Goal: Book appointment/travel/reservation

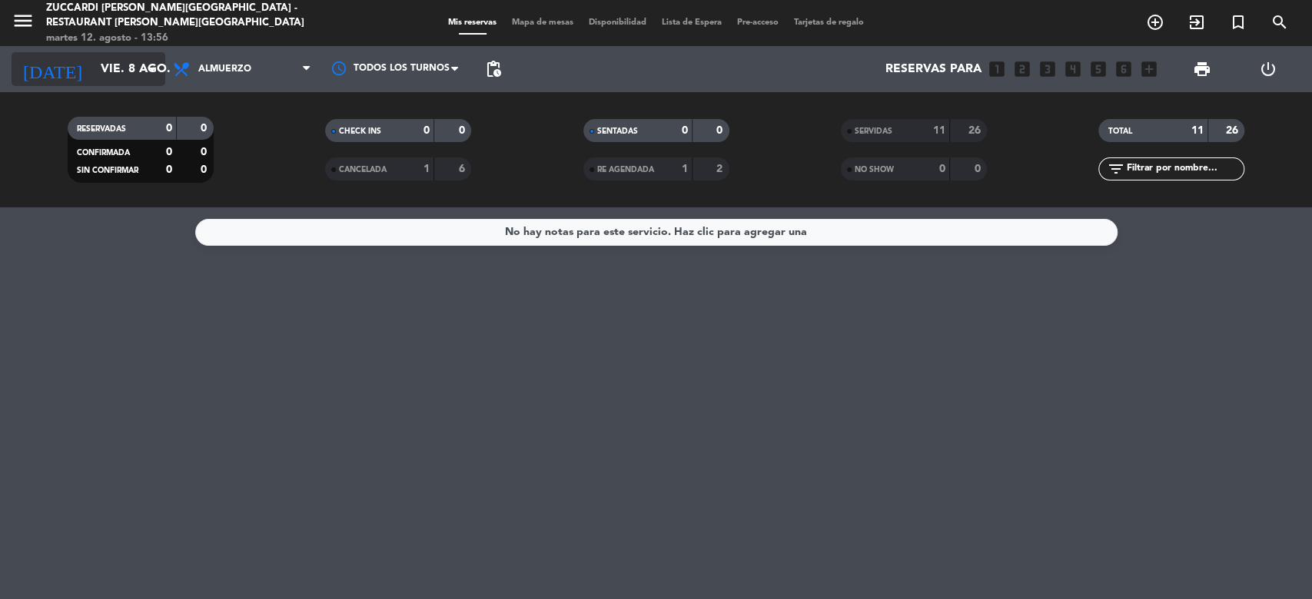
click at [116, 63] on input "vie. 8 ago." at bounding box center [174, 70] width 162 height 30
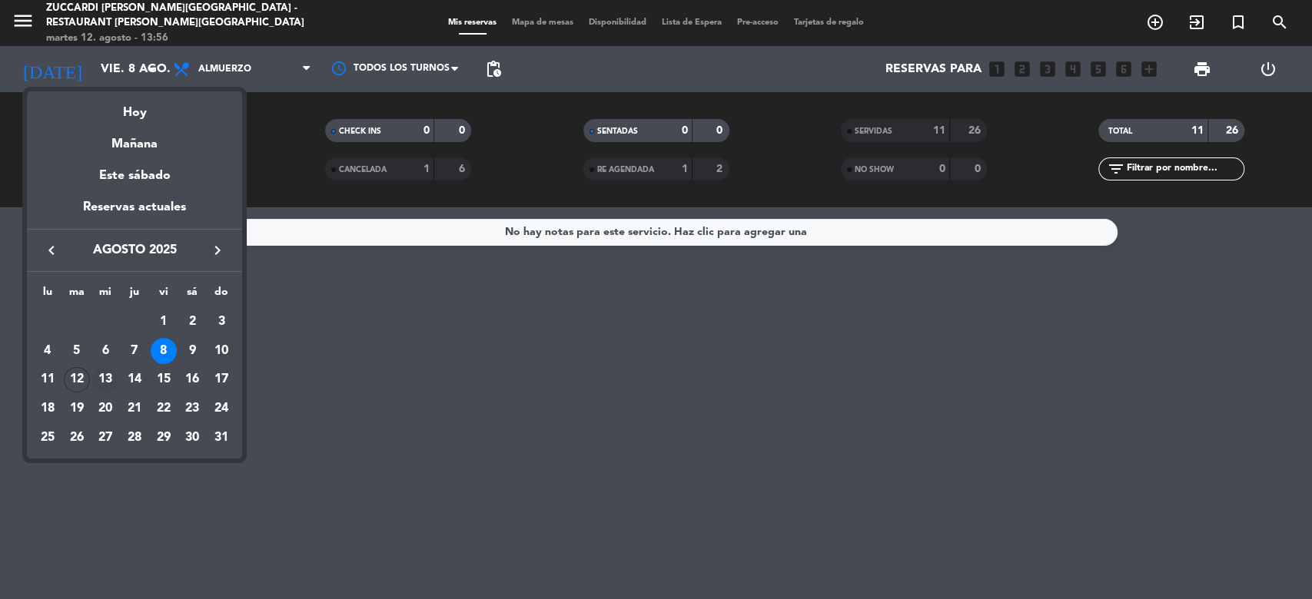
click at [98, 379] on div "13" at bounding box center [105, 380] width 26 height 26
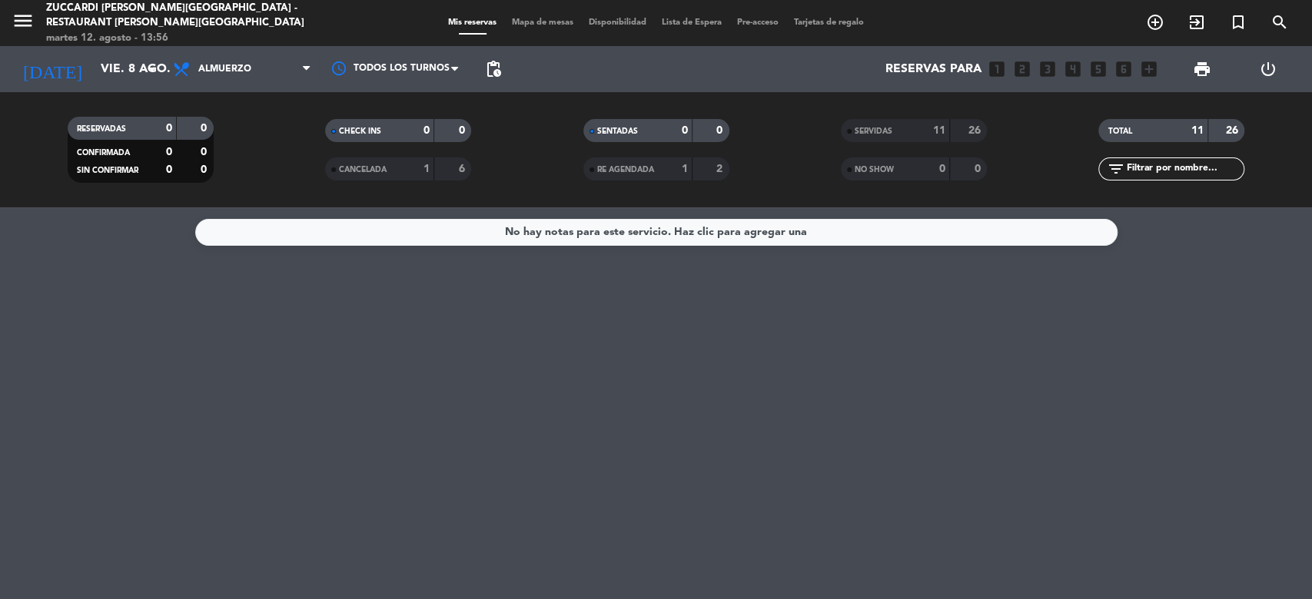
type input "mié. 13 ago."
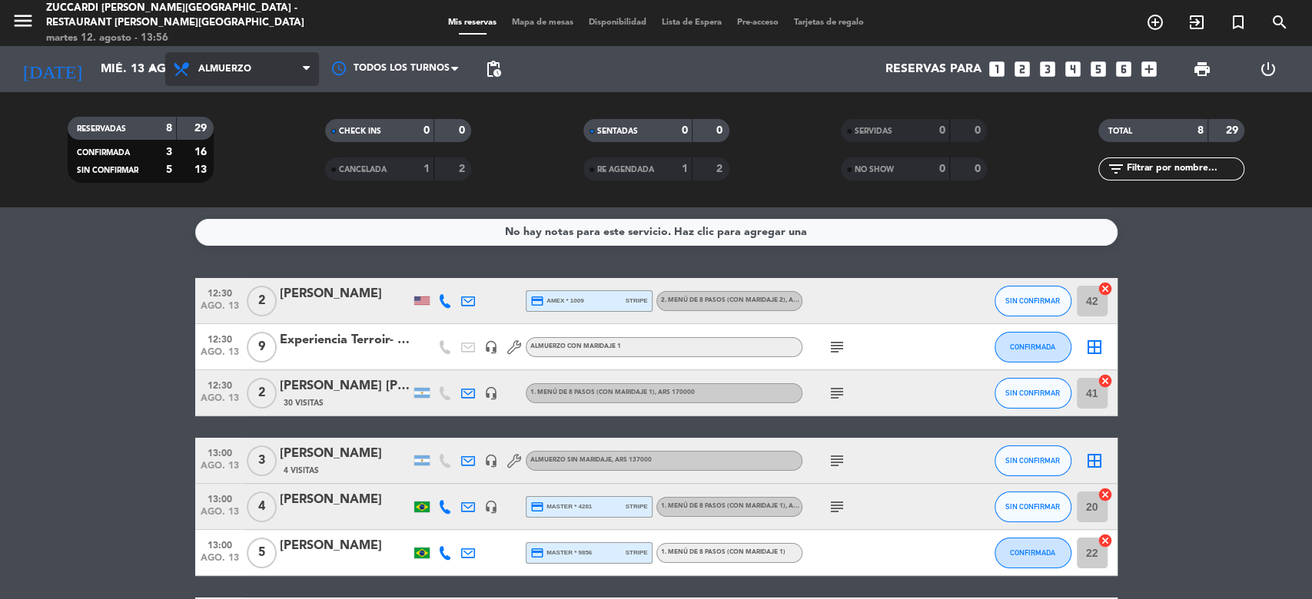
click at [234, 65] on span "Almuerzo" at bounding box center [224, 69] width 53 height 11
click at [128, 79] on input "mié. 13 ago." at bounding box center [174, 70] width 162 height 30
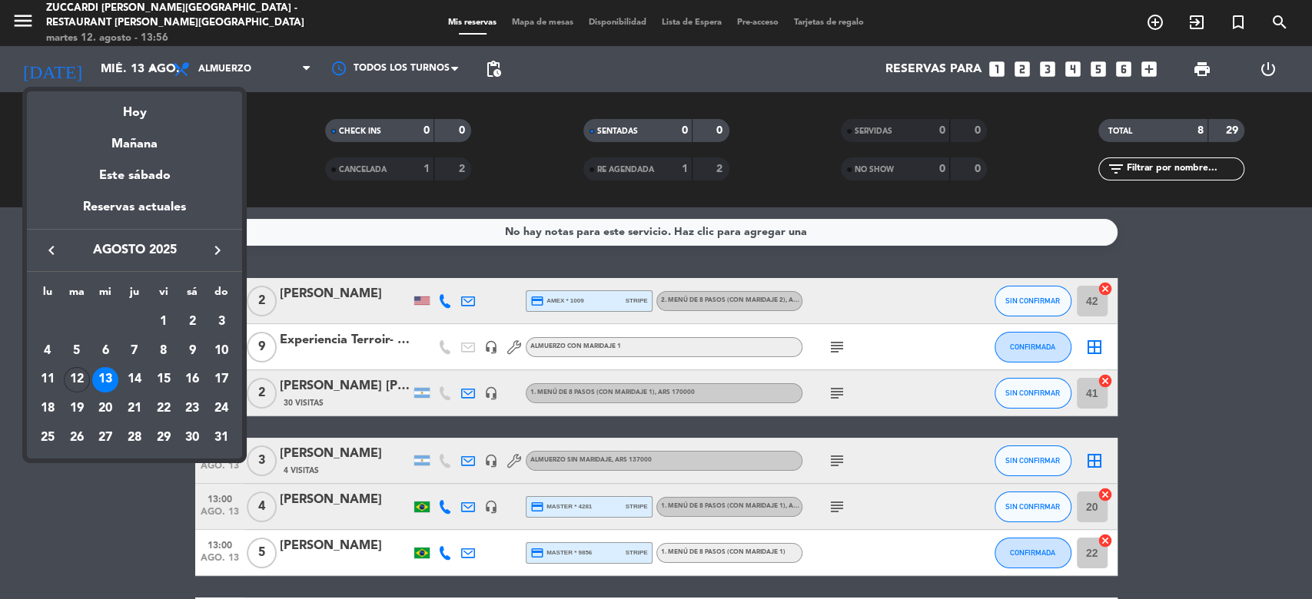
click at [26, 28] on div at bounding box center [656, 299] width 1312 height 599
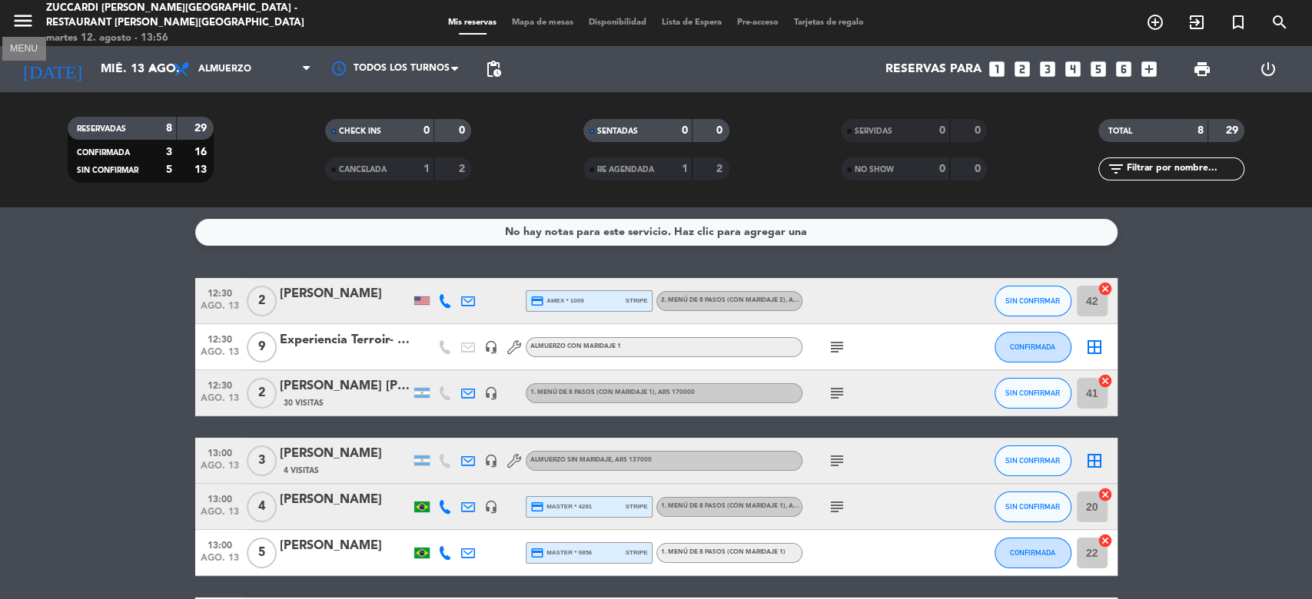
click at [26, 28] on icon "menu" at bounding box center [23, 20] width 23 height 23
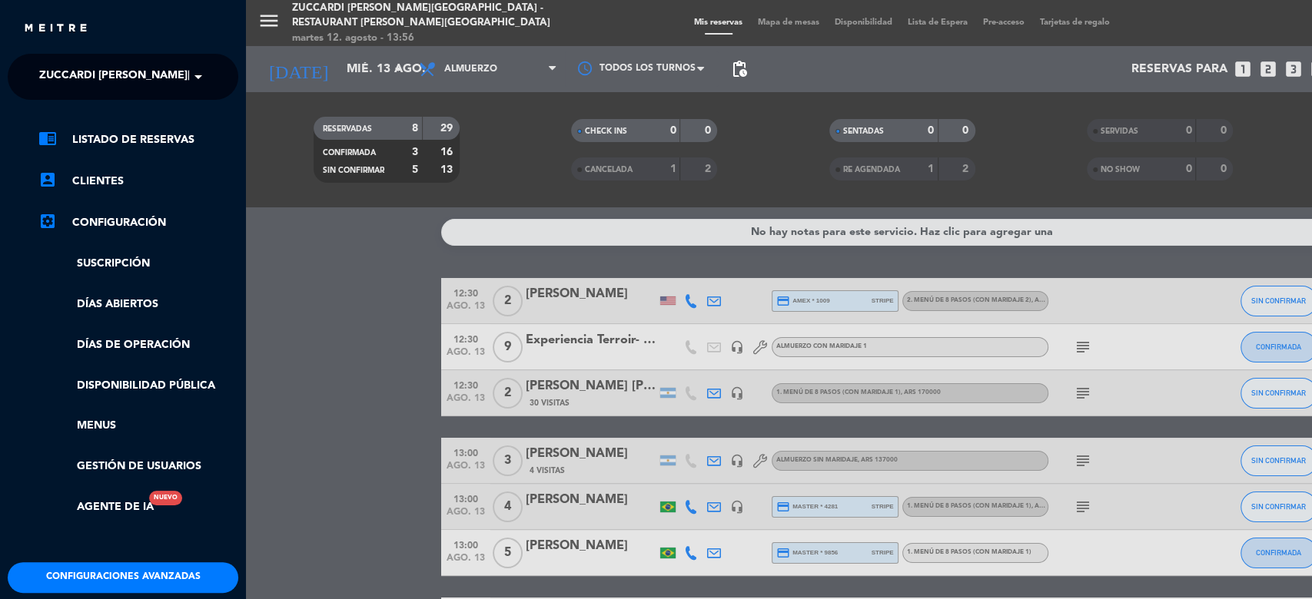
click at [207, 61] on span at bounding box center [202, 77] width 26 height 32
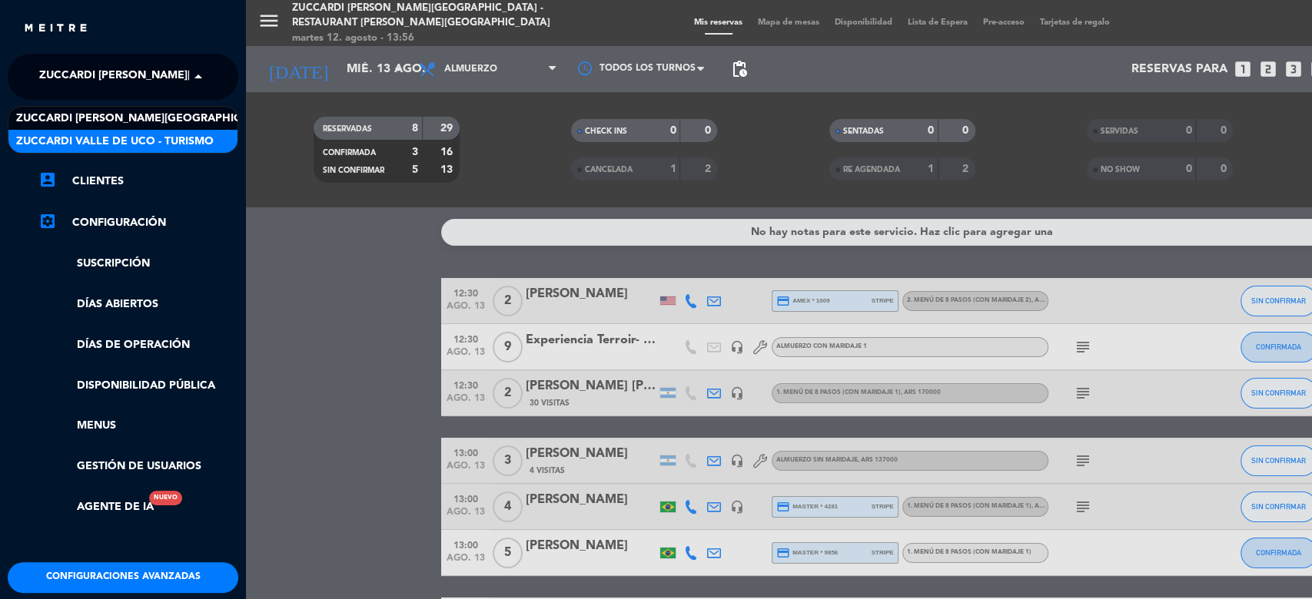
click at [155, 144] on span "Zuccardi Valle de Uco - Turismo" at bounding box center [115, 142] width 198 height 18
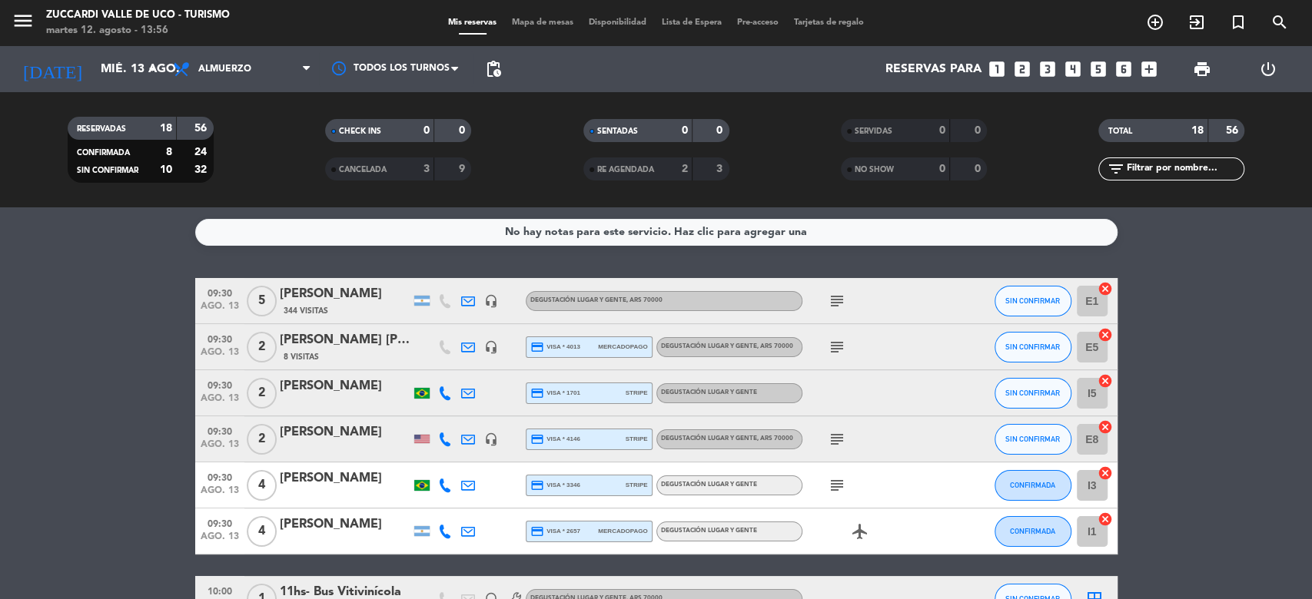
click at [1288, 263] on div "No hay notas para este servicio. Haz clic para agregar una 09:30 ago. 13 5 [PER…" at bounding box center [656, 403] width 1312 height 392
click at [1289, 266] on div "No hay notas para este servicio. Haz clic para agregar una 09:30 ago. 13 5 [PER…" at bounding box center [656, 403] width 1312 height 392
